Goal: Task Accomplishment & Management: Manage account settings

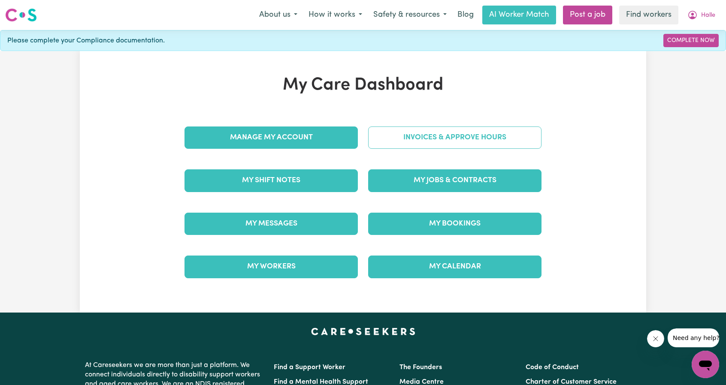
click at [500, 141] on link "Invoices & Approve Hours" at bounding box center [454, 138] width 173 height 22
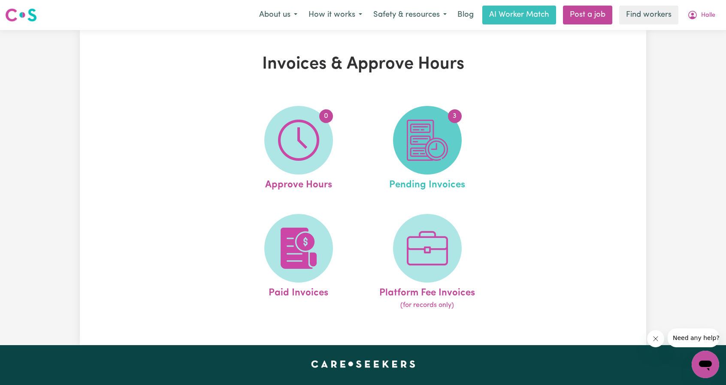
click at [427, 127] on img at bounding box center [427, 140] width 41 height 41
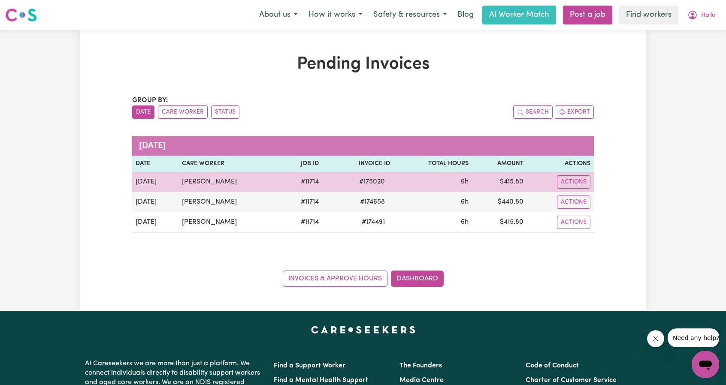
drag, startPoint x: 241, startPoint y: 179, endPoint x: 178, endPoint y: 181, distance: 63.6
click at [179, 181] on td "[PERSON_NAME]" at bounding box center [230, 182] width 103 height 20
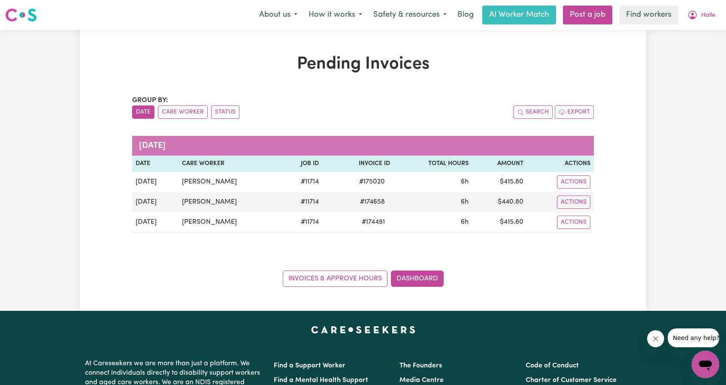
copy td "[PERSON_NAME]"
click at [713, 18] on span "Halle" at bounding box center [708, 15] width 14 height 9
click at [689, 62] on link "Logout" at bounding box center [687, 66] width 68 height 16
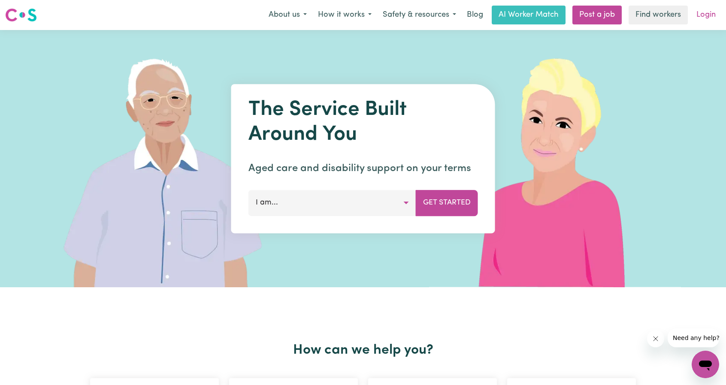
click at [702, 17] on link "Login" at bounding box center [707, 15] width 30 height 19
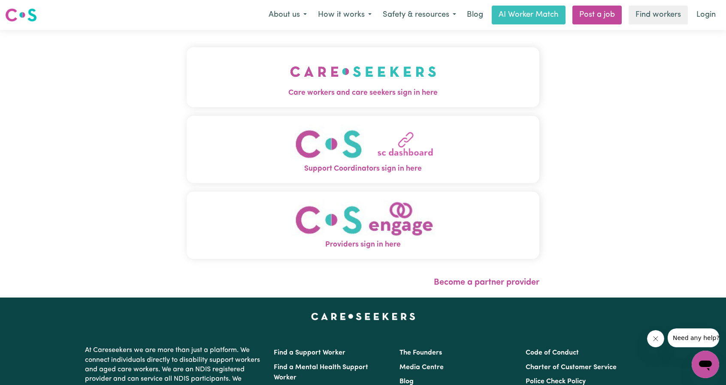
click at [490, 88] on span "Care workers and care seekers sign in here" at bounding box center [363, 93] width 353 height 11
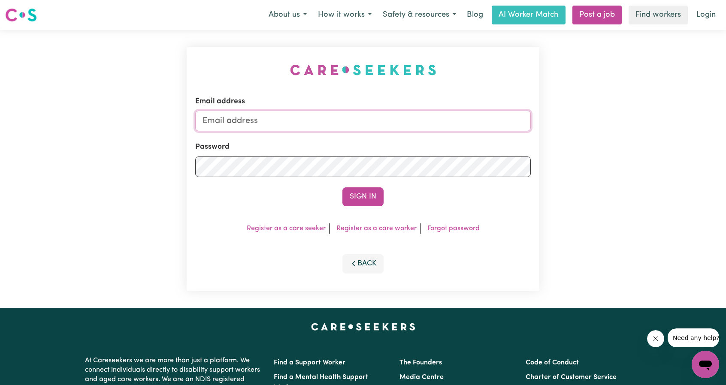
drag, startPoint x: 479, startPoint y: 118, endPoint x: 489, endPoint y: 127, distance: 13.1
click at [479, 118] on input "Email address" at bounding box center [363, 121] width 336 height 21
drag, startPoint x: 248, startPoint y: 126, endPoint x: 419, endPoint y: 146, distance: 172.5
click at [418, 143] on form "Email address [EMAIL_ADDRESS][PERSON_NAME][DOMAIN_NAME] Password Sign In" at bounding box center [363, 151] width 336 height 110
type input "superuser~[EMAIL_ADDRESS][DOMAIN_NAME]"
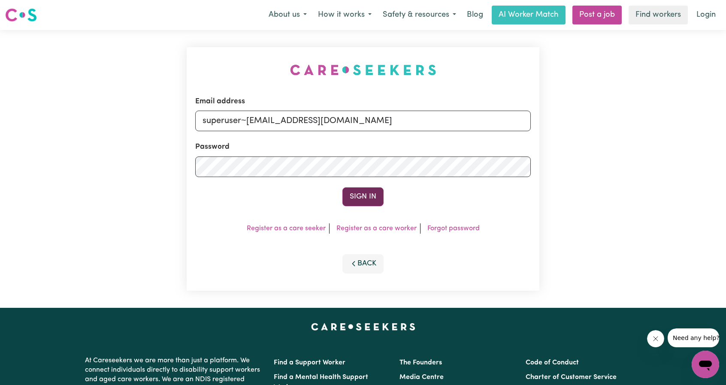
click at [364, 198] on button "Sign In" at bounding box center [363, 197] width 41 height 19
